Goal: Book appointment/travel/reservation: Book appointment/travel/reservation

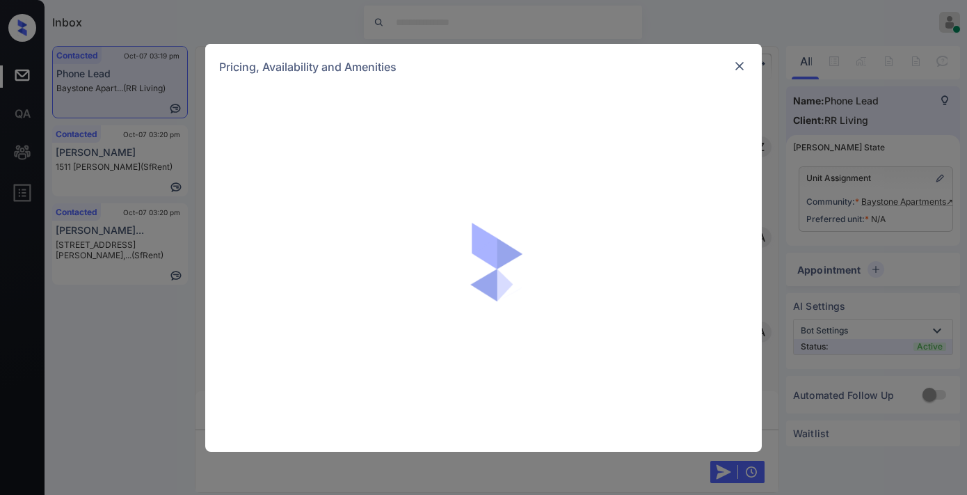
scroll to position [1040, 0]
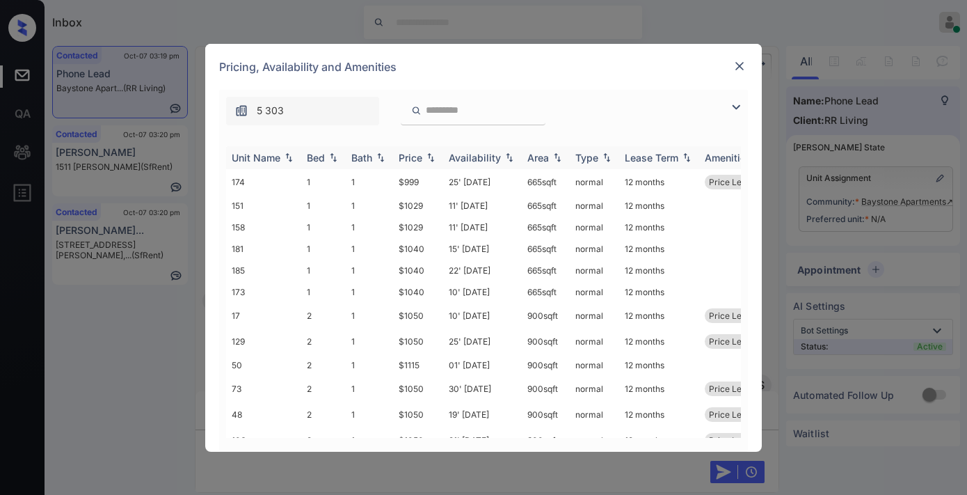
click at [418, 160] on div "Price" at bounding box center [411, 158] width 24 height 12
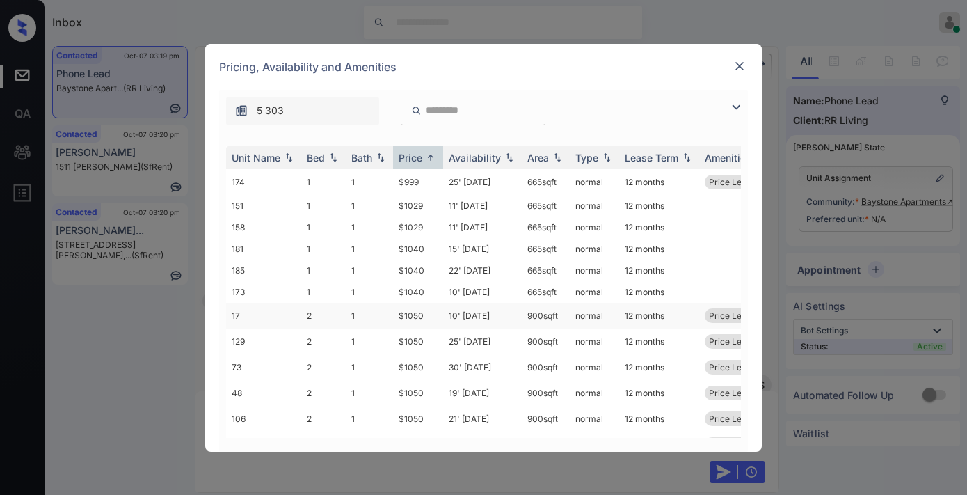
drag, startPoint x: 429, startPoint y: 310, endPoint x: 385, endPoint y: 310, distance: 43.8
click at [385, 310] on tr "17 2 1 $1050 10' Mar 25 900 sqft normal 12 months Price Leader" at bounding box center [589, 316] width 727 height 26
click at [432, 303] on td "$1050" at bounding box center [418, 316] width 50 height 26
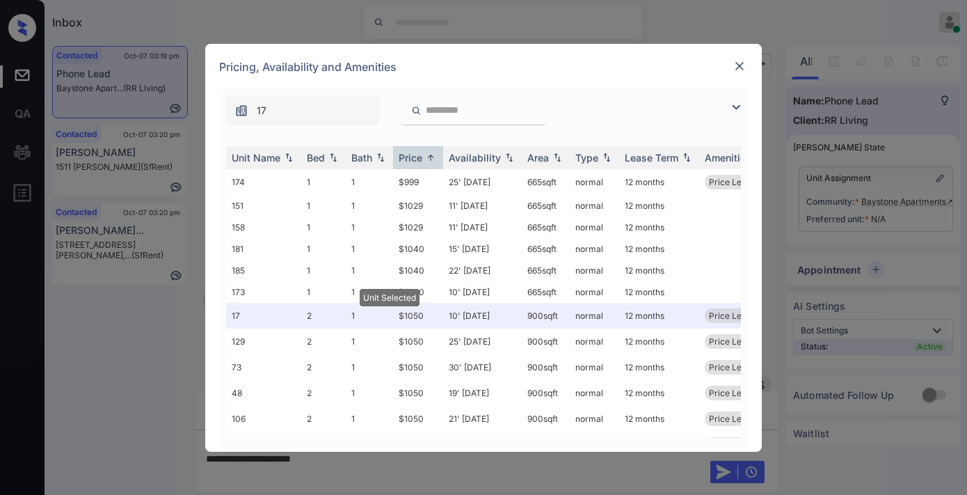
click at [735, 65] on img at bounding box center [740, 66] width 14 height 14
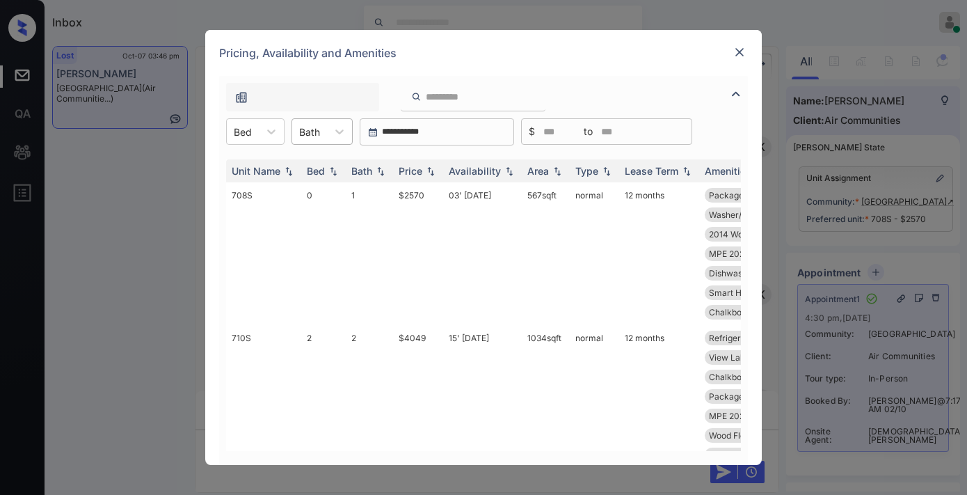
scroll to position [8006, 0]
click at [273, 129] on icon at bounding box center [271, 132] width 14 height 14
click at [266, 151] on div "0 2" at bounding box center [255, 178] width 58 height 56
click at [270, 162] on div "0" at bounding box center [255, 165] width 58 height 25
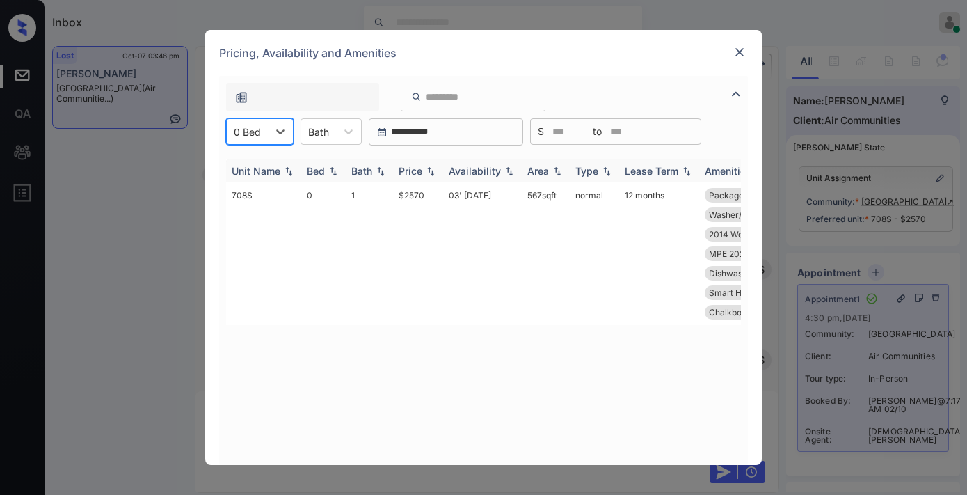
click at [427, 162] on th "Price" at bounding box center [418, 170] width 50 height 23
click at [491, 345] on div "Unit Name Bed Bath Price Availability Area Type Lease Term Amenities 708S 0 1 $…" at bounding box center [483, 305] width 515 height 292
click at [741, 61] on div "Pricing, Availability and Amenities" at bounding box center [483, 53] width 557 height 46
click at [734, 45] on img at bounding box center [740, 52] width 14 height 14
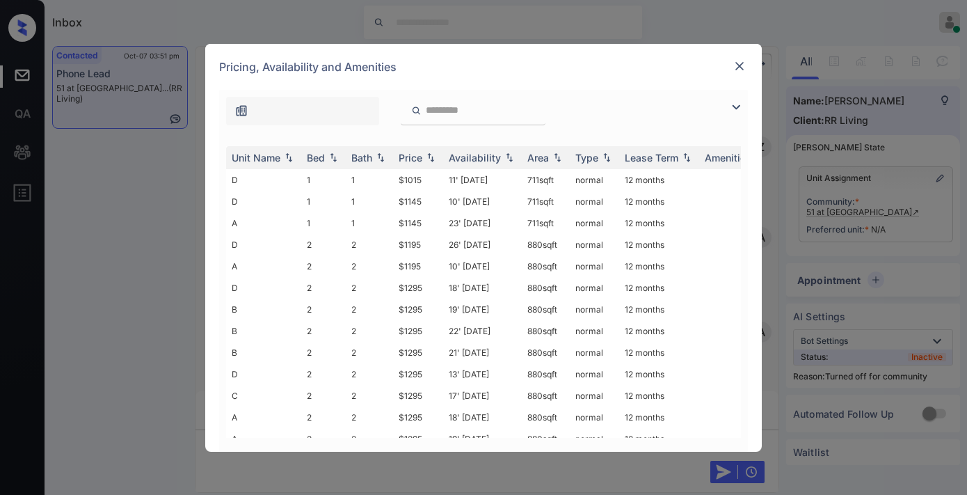
click at [415, 150] on th "Price" at bounding box center [418, 157] width 50 height 23
click at [736, 102] on img at bounding box center [736, 107] width 17 height 17
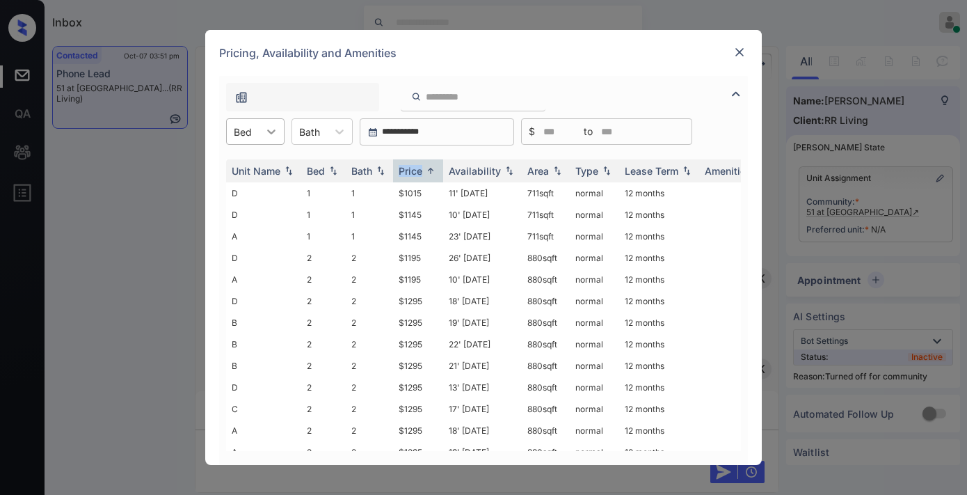
click at [279, 134] on div at bounding box center [271, 131] width 25 height 25
click at [261, 189] on div "2" at bounding box center [255, 190] width 58 height 25
click at [378, 190] on tr "D 2 2 $1195 26' Sep 25 880 sqft normal 12 months" at bounding box center [589, 193] width 727 height 22
copy tr "$1195"
click at [733, 54] on img at bounding box center [740, 52] width 14 height 14
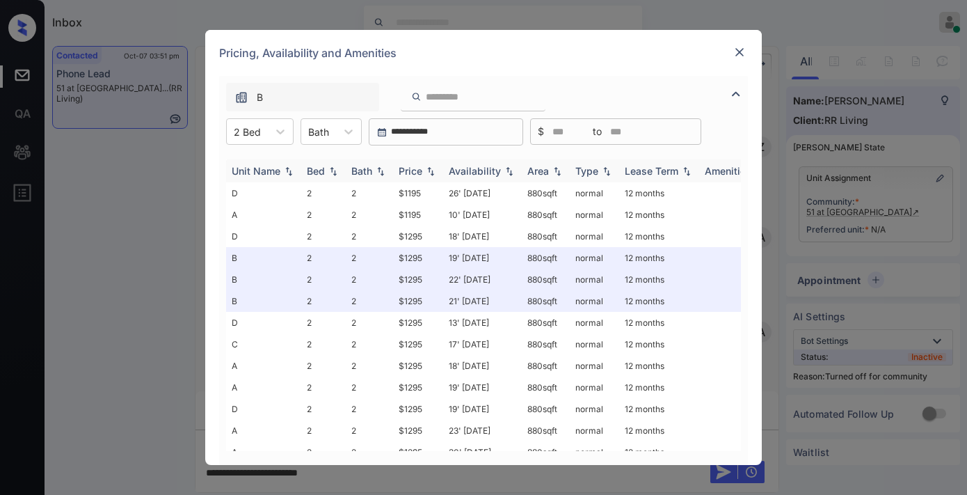
click at [253, 137] on div at bounding box center [247, 132] width 27 height 15
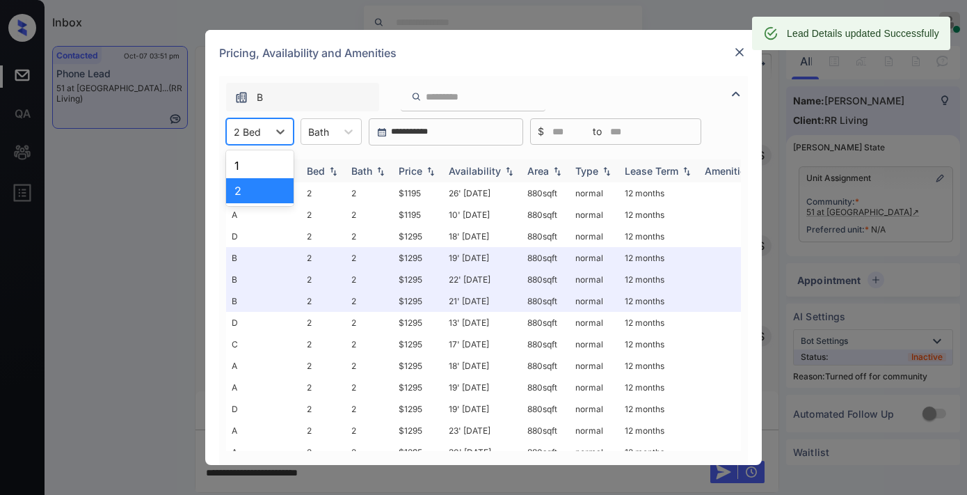
click at [418, 171] on div "Price" at bounding box center [411, 171] width 24 height 12
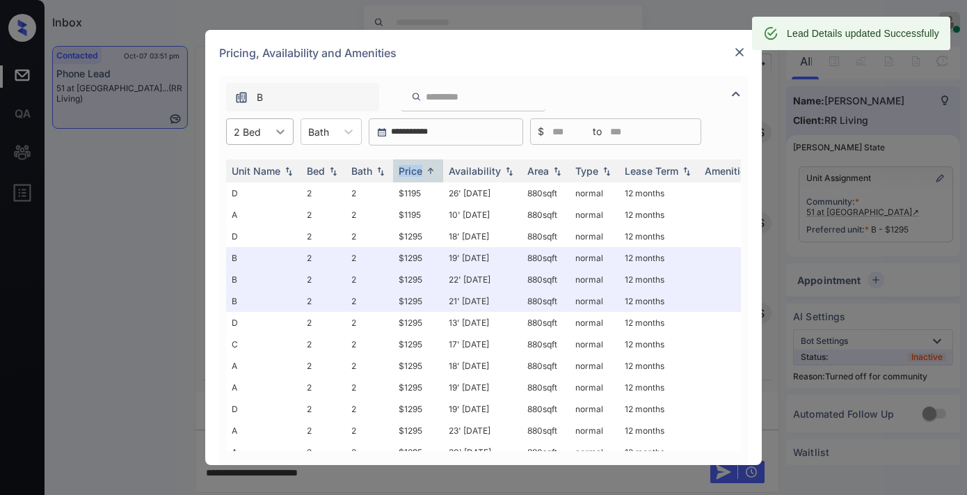
click at [271, 127] on div at bounding box center [280, 131] width 25 height 25
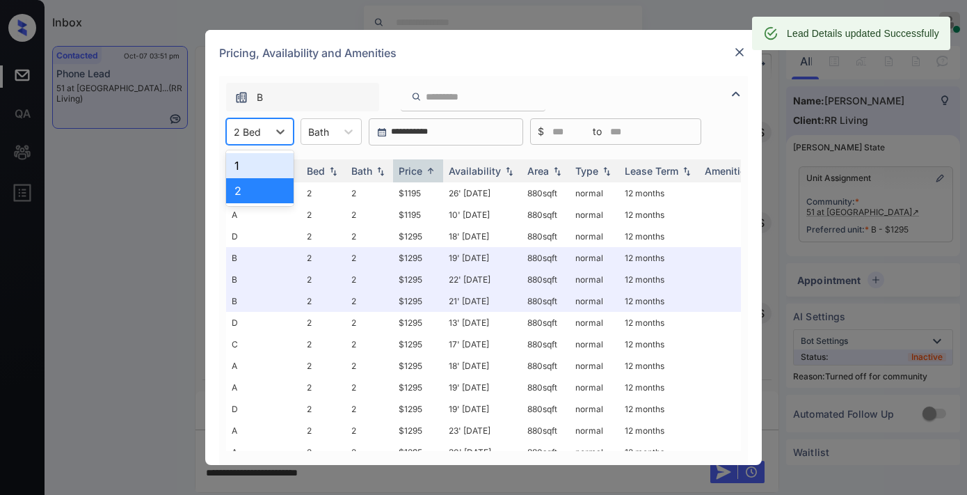
click at [734, 54] on img at bounding box center [740, 52] width 14 height 14
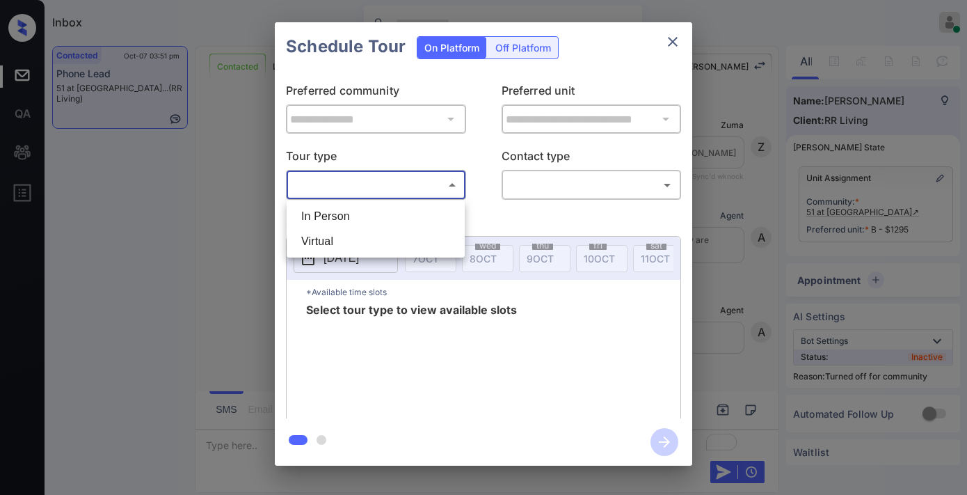
click at [381, 217] on li "In Person" at bounding box center [375, 216] width 171 height 25
click at [540, 184] on div at bounding box center [483, 247] width 967 height 495
type input "********"
click at [553, 189] on div at bounding box center [483, 247] width 967 height 495
click at [553, 179] on div at bounding box center [483, 247] width 967 height 495
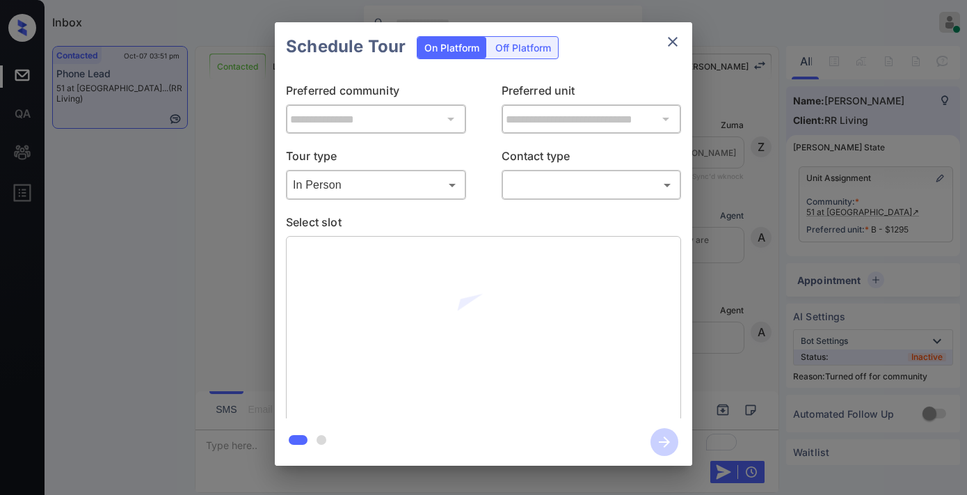
scroll to position [1910, 0]
click at [668, 181] on body "Inbox [PERSON_NAME] Online Set yourself offline Set yourself on break Profile S…" at bounding box center [483, 247] width 967 height 495
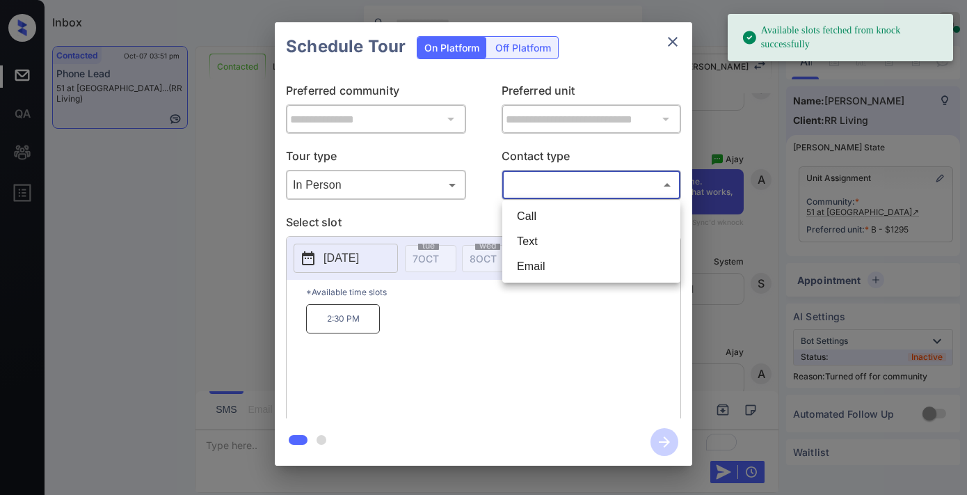
click at [568, 235] on li "Text" at bounding box center [591, 241] width 171 height 25
type input "****"
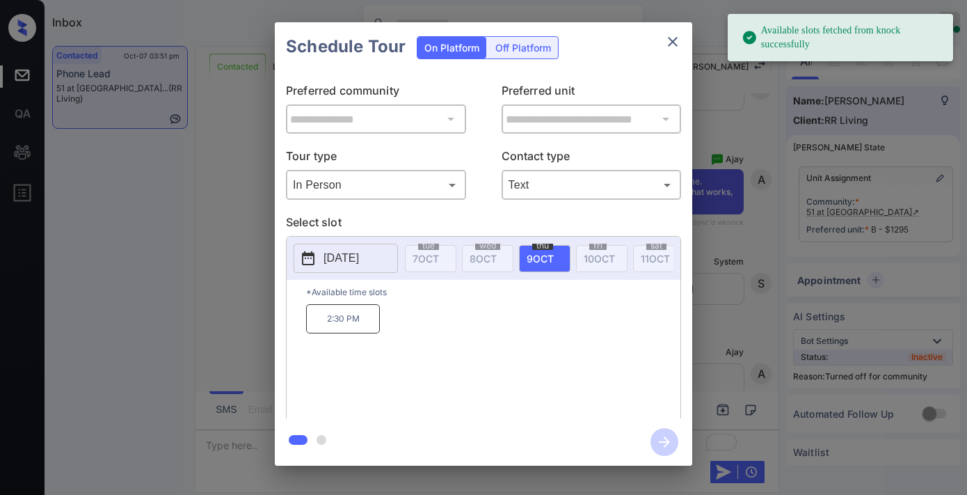
click at [357, 333] on p "2:30 PM" at bounding box center [343, 318] width 74 height 29
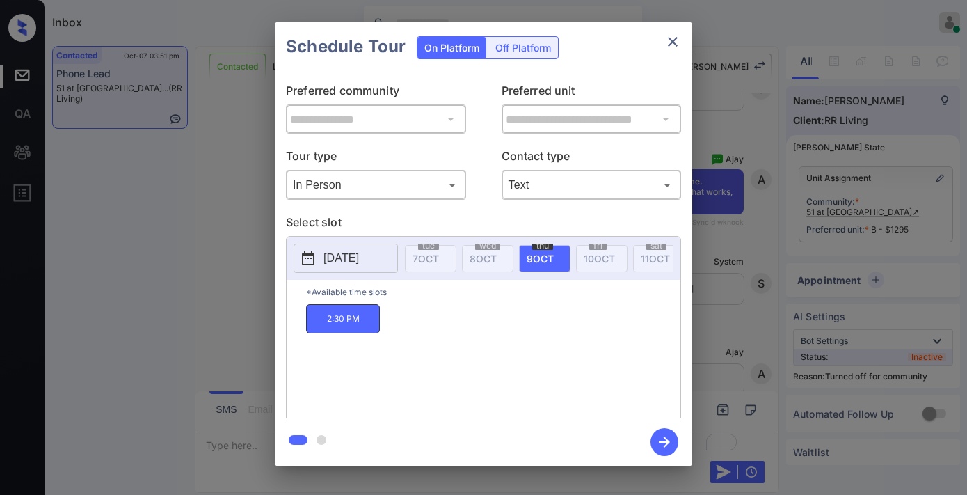
click at [673, 445] on icon "button" at bounding box center [665, 442] width 28 height 28
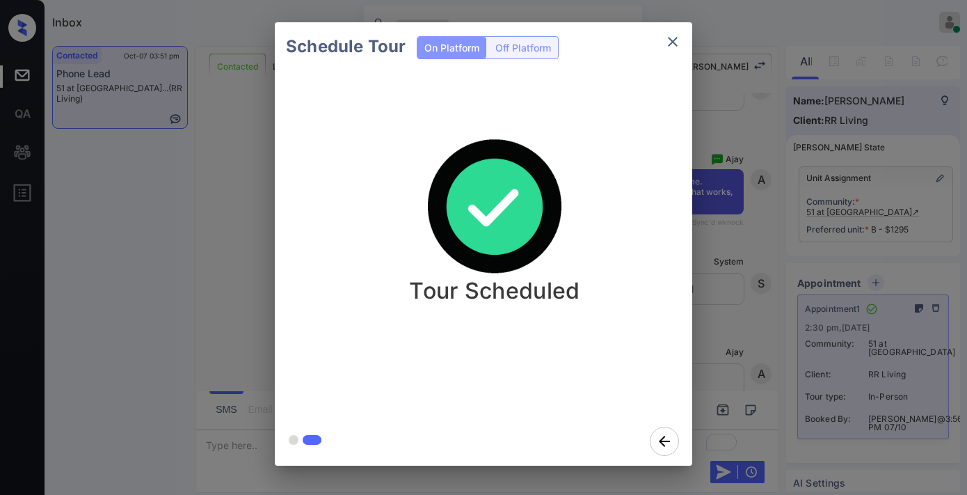
drag, startPoint x: 566, startPoint y: 166, endPoint x: 608, endPoint y: 107, distance: 71.8
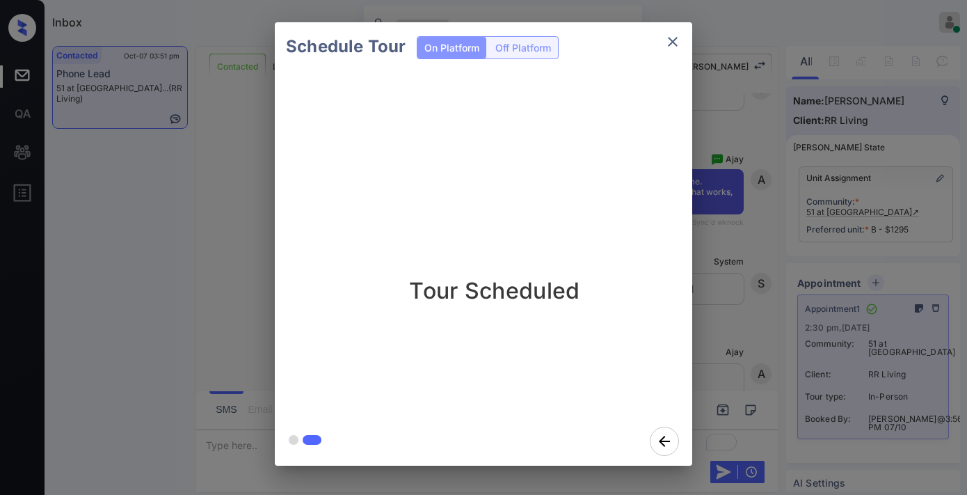
click at [566, 166] on div "Tour Scheduled" at bounding box center [495, 221] width 418 height 166
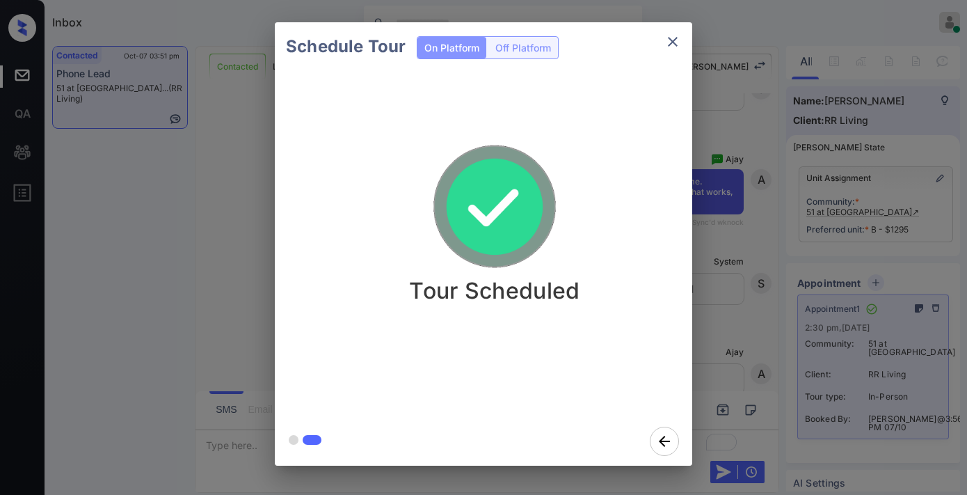
click at [665, 45] on icon "close" at bounding box center [673, 41] width 17 height 17
